Goal: Information Seeking & Learning: Get advice/opinions

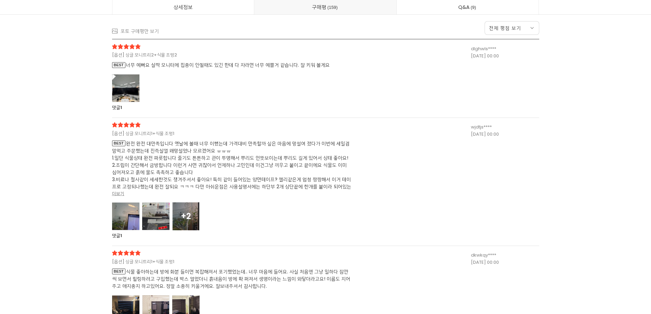
scroll to position [17986, 0]
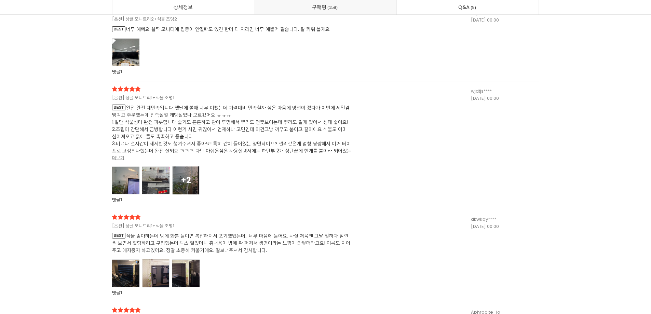
click at [135, 178] on div at bounding box center [125, 180] width 27 height 28
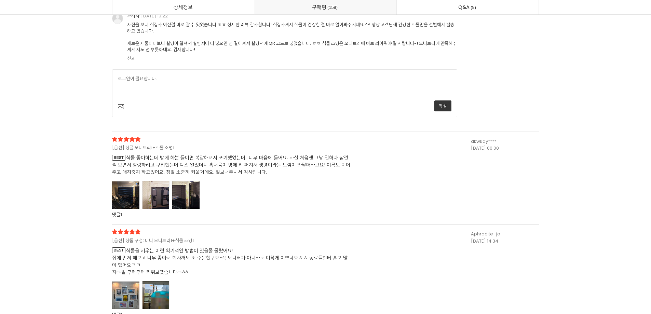
scroll to position [19113, 0]
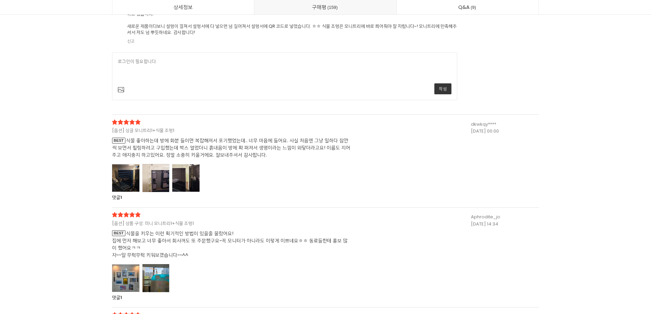
click at [125, 178] on div at bounding box center [125, 178] width 27 height 28
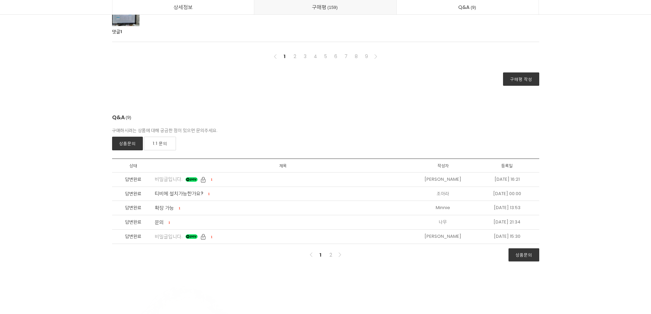
scroll to position [20958, 0]
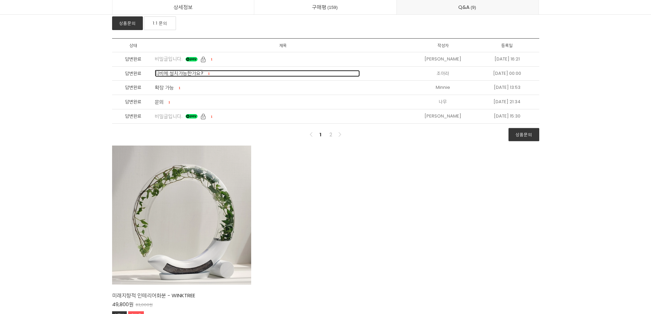
click at [170, 72] on span "티비에 설치가능한가요?" at bounding box center [179, 73] width 49 height 7
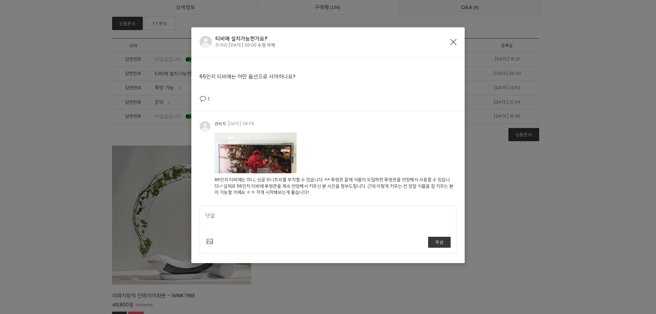
click at [254, 158] on img at bounding box center [256, 153] width 82 height 41
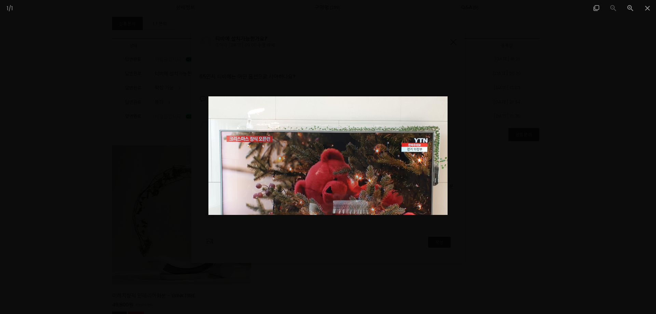
click at [537, 143] on div at bounding box center [328, 157] width 656 height 314
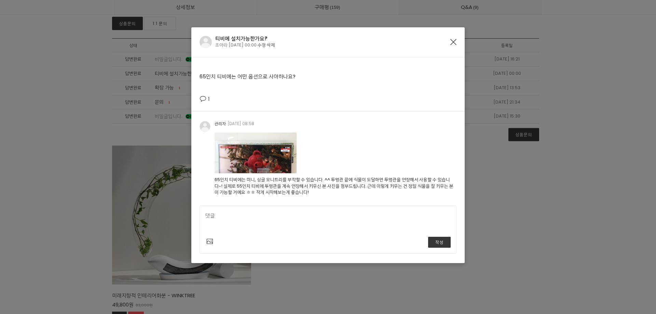
click at [453, 42] on icon "Close" at bounding box center [453, 42] width 6 height 6
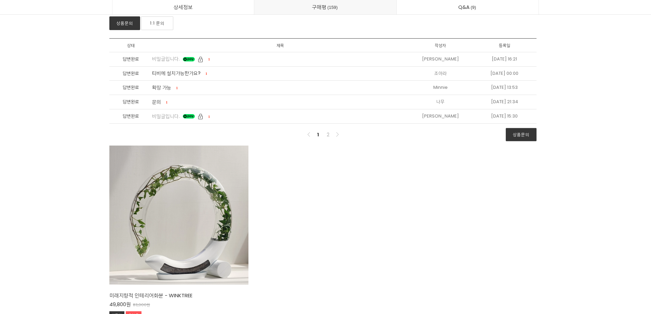
scroll to position [20924, 0]
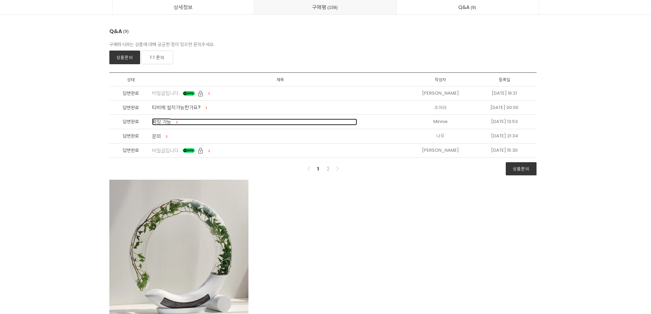
click at [163, 125] on span "확장 가능" at bounding box center [161, 121] width 19 height 7
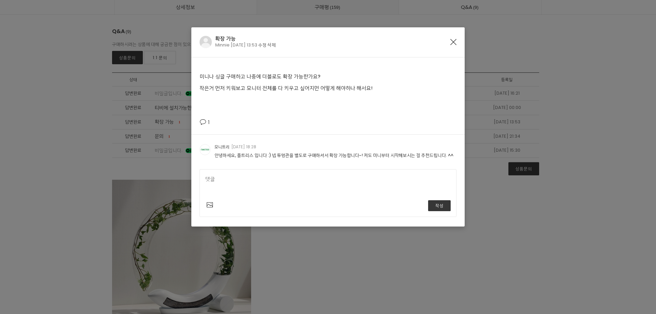
click at [452, 42] on icon "Close" at bounding box center [453, 42] width 6 height 6
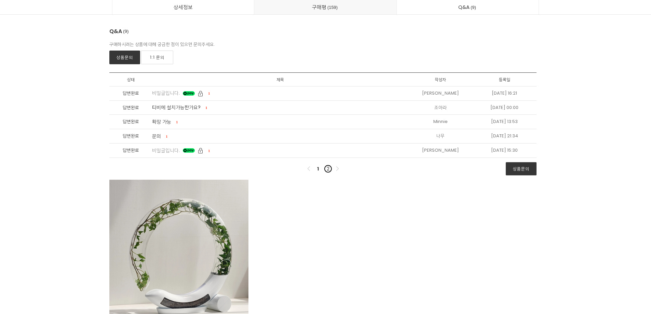
click at [328, 169] on link "2" at bounding box center [328, 169] width 8 height 8
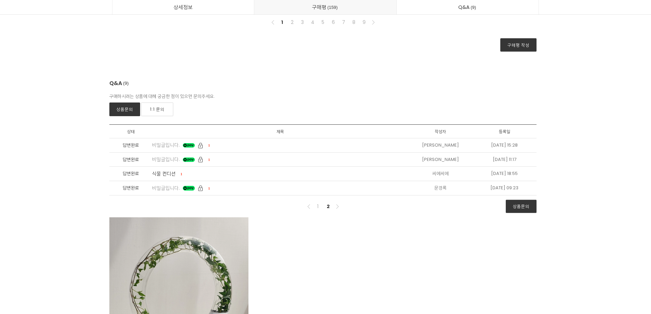
scroll to position [20868, 0]
